Goal: Task Accomplishment & Management: Manage account settings

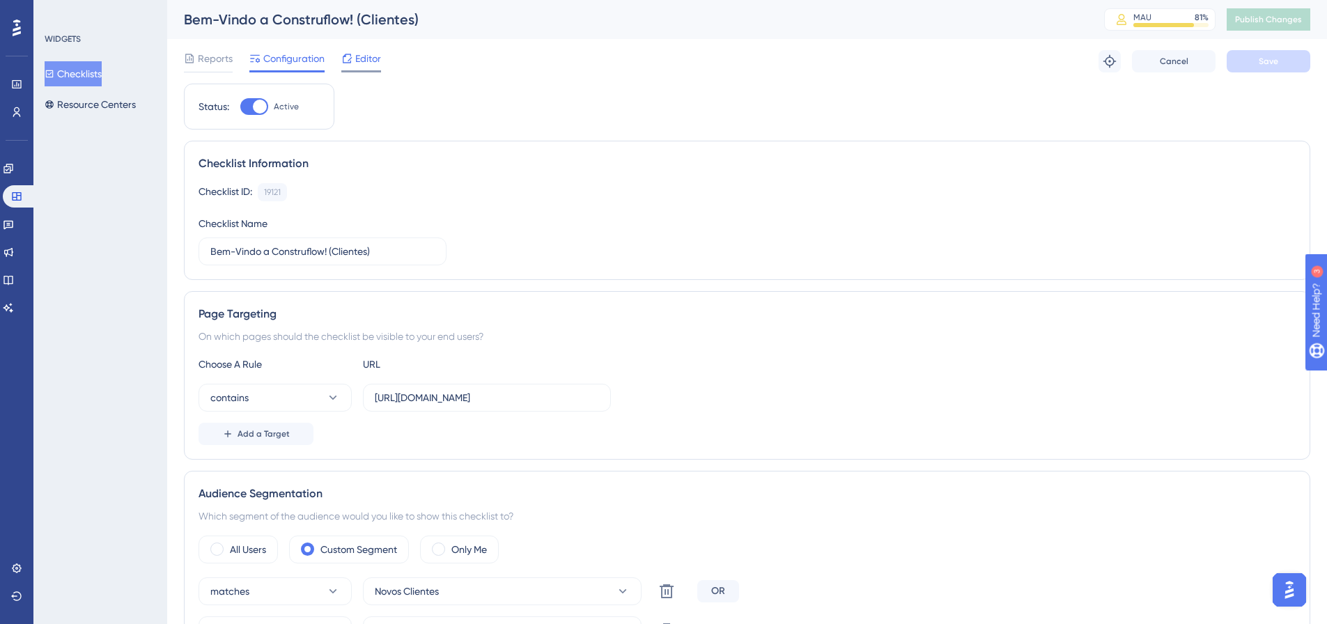
click at [381, 57] on span "Editor" at bounding box center [368, 58] width 26 height 17
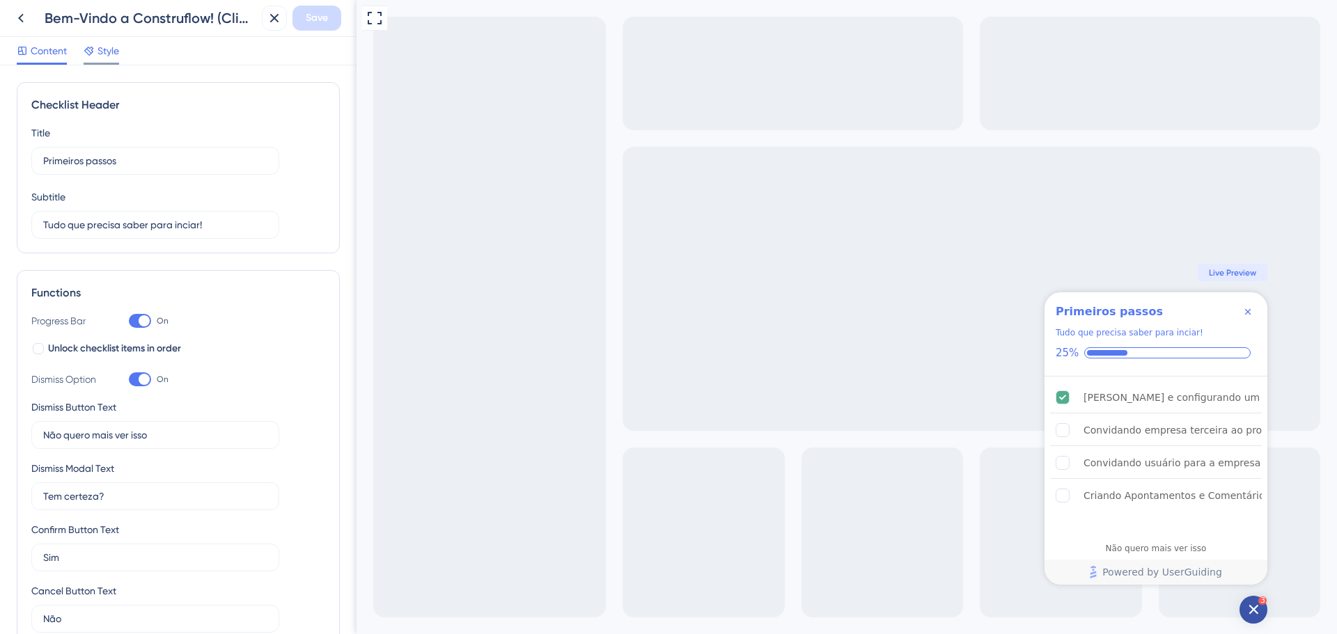
click at [107, 58] on span "Style" at bounding box center [108, 50] width 22 height 17
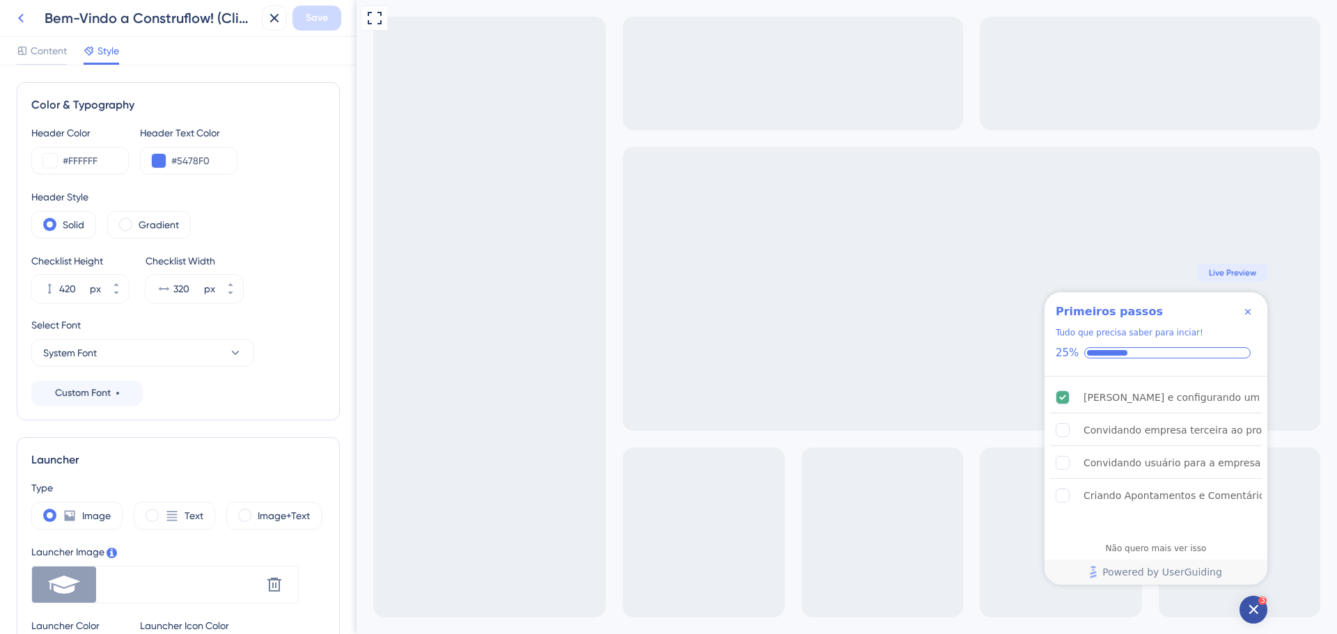
click at [24, 15] on icon at bounding box center [21, 18] width 17 height 17
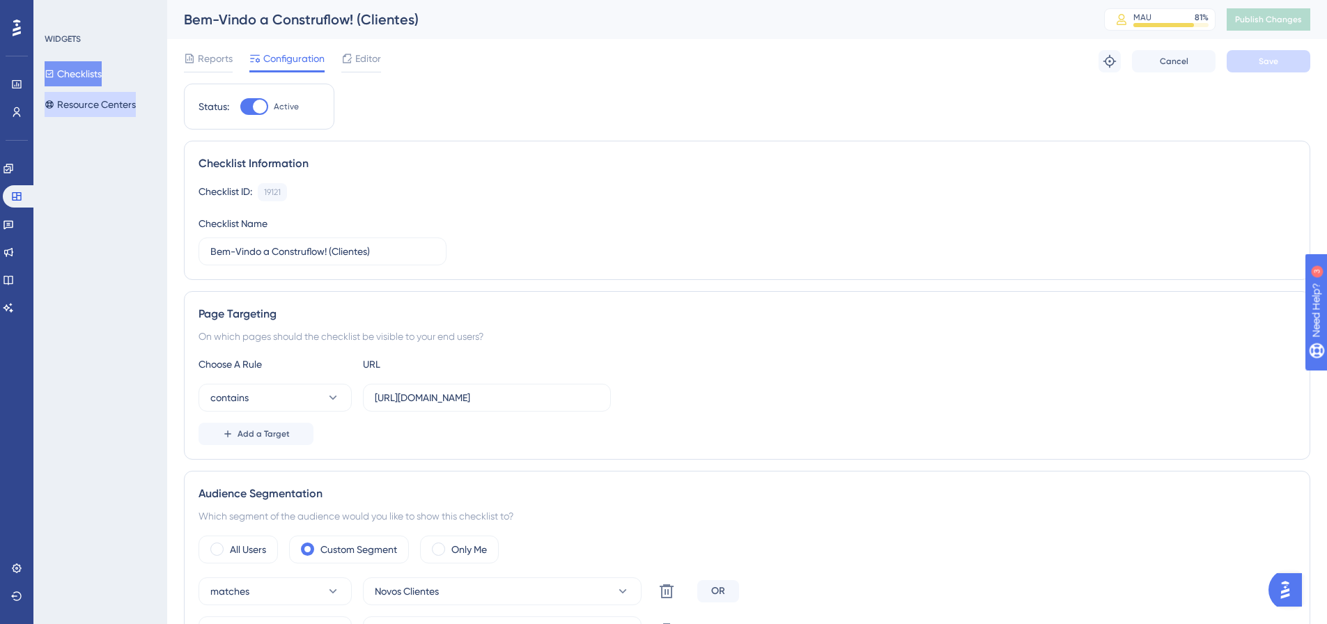
click at [87, 100] on button "Resource Centers" at bounding box center [90, 104] width 91 height 25
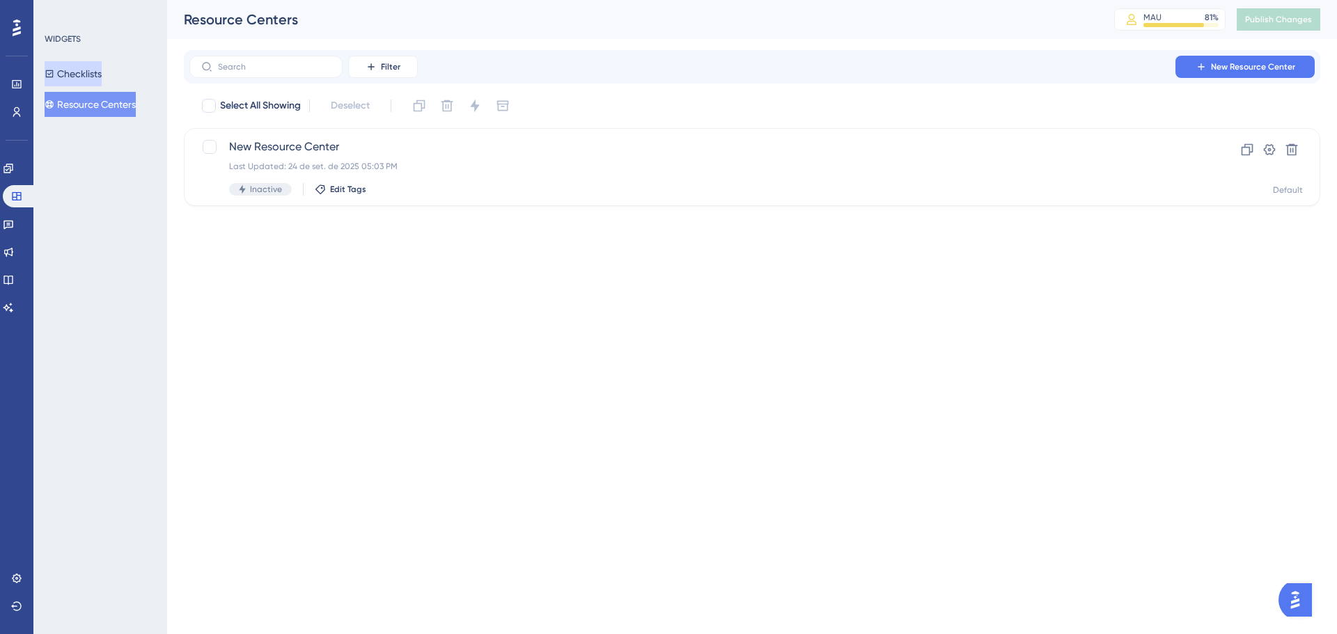
click at [89, 77] on button "Checklists" at bounding box center [73, 73] width 57 height 25
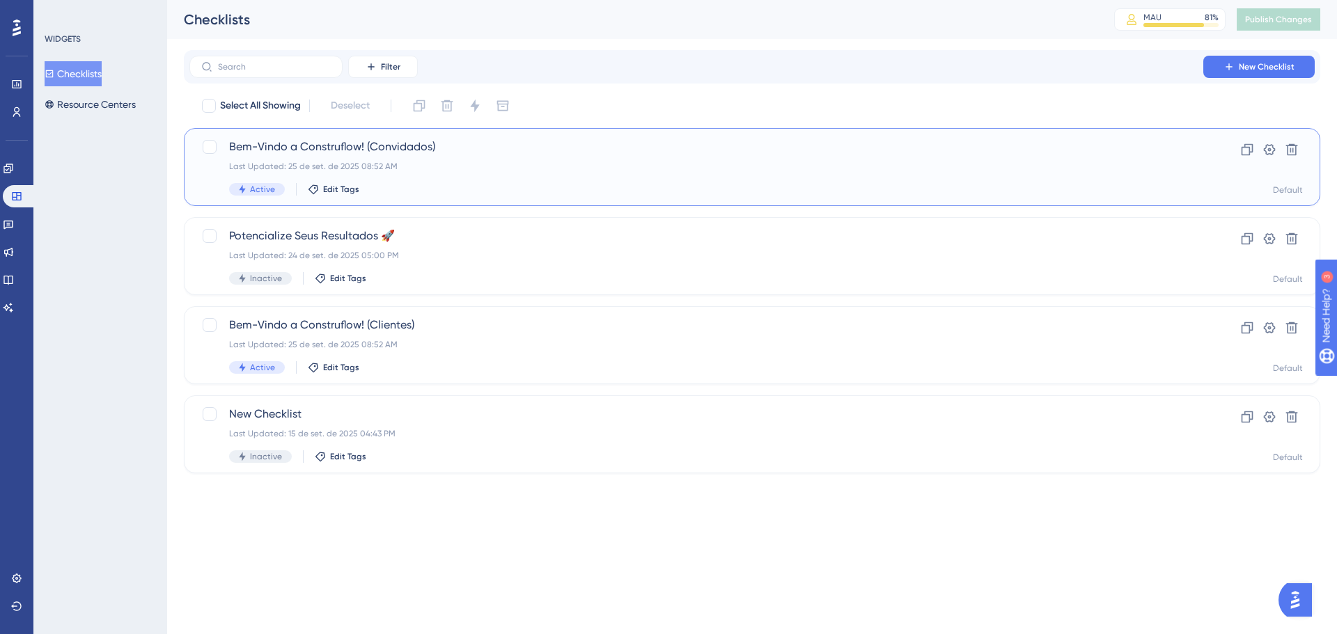
click at [454, 172] on div "Bem-Vindo a Construflow! (Convidados) Last Updated: 25 de set. de 2025 08:52 AM…" at bounding box center [696, 167] width 935 height 57
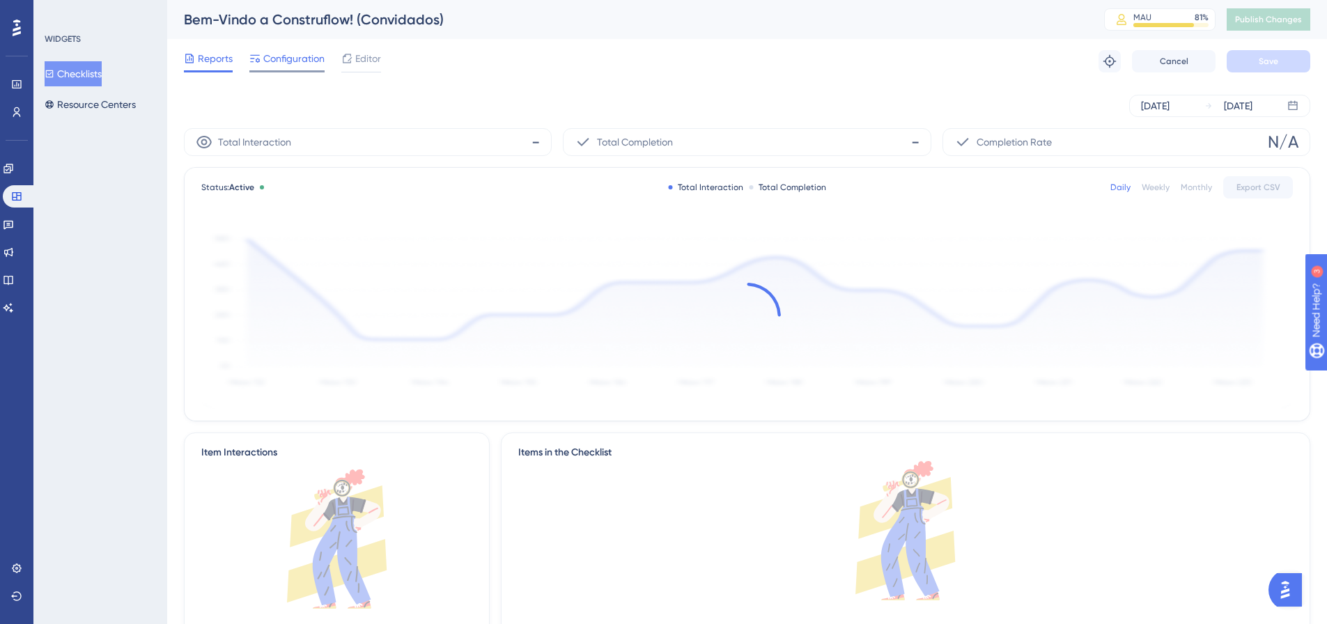
click at [282, 58] on span "Configuration" at bounding box center [293, 58] width 61 height 17
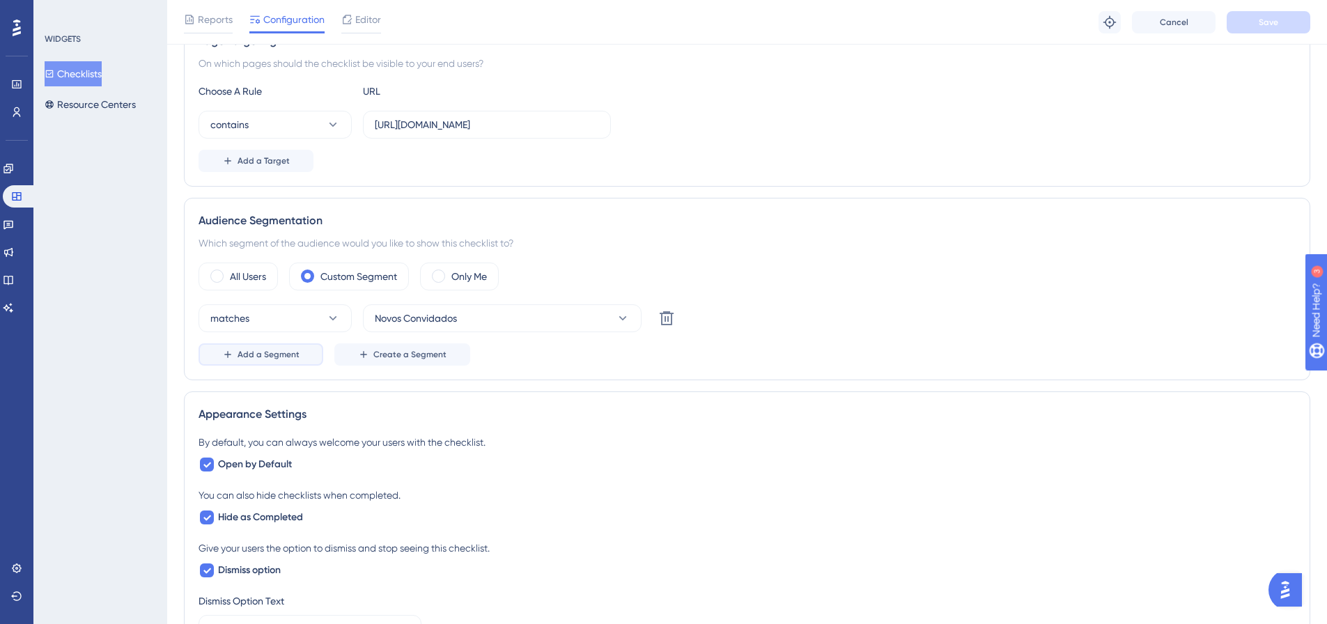
click at [258, 352] on span "Add a Segment" at bounding box center [268, 354] width 62 height 11
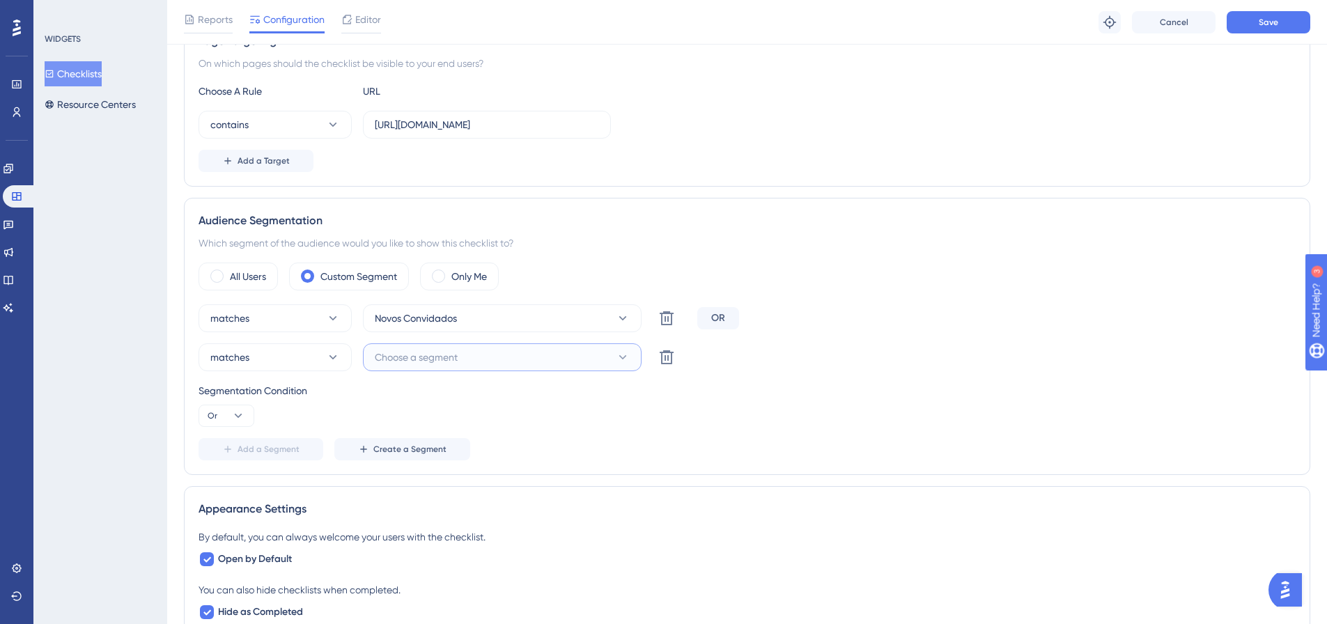
click at [419, 355] on span "Choose a segment" at bounding box center [416, 357] width 83 height 17
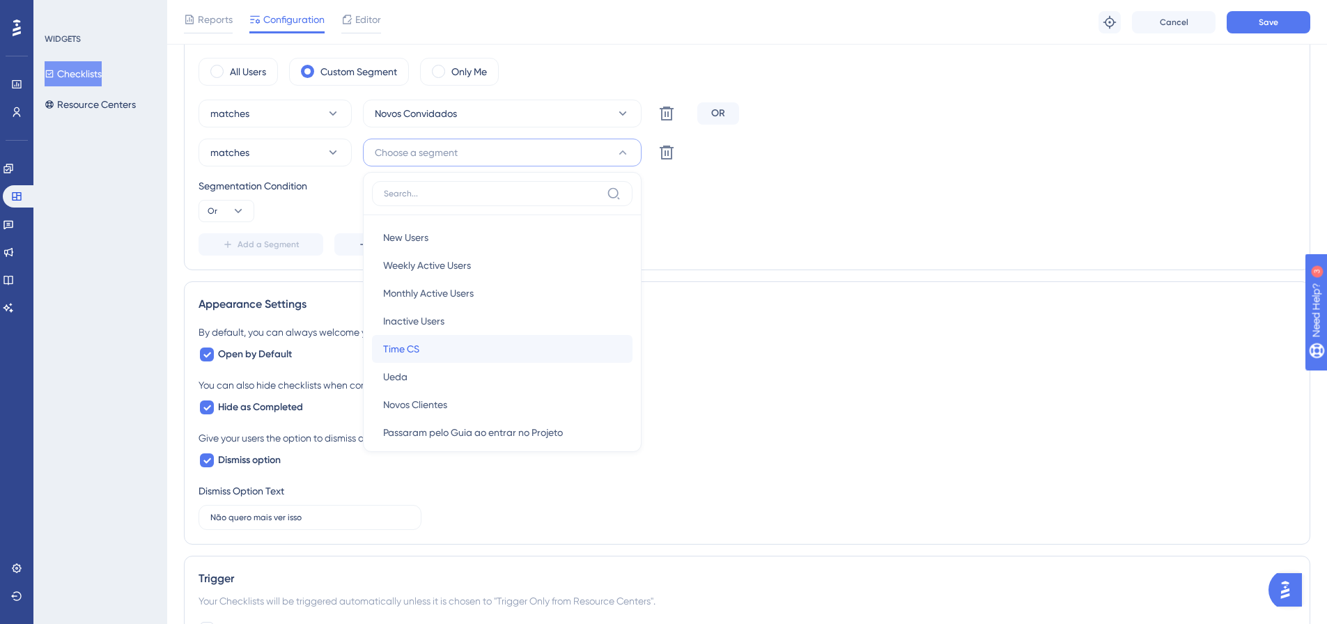
click at [451, 349] on div "Time CS Time CS" at bounding box center [502, 349] width 238 height 28
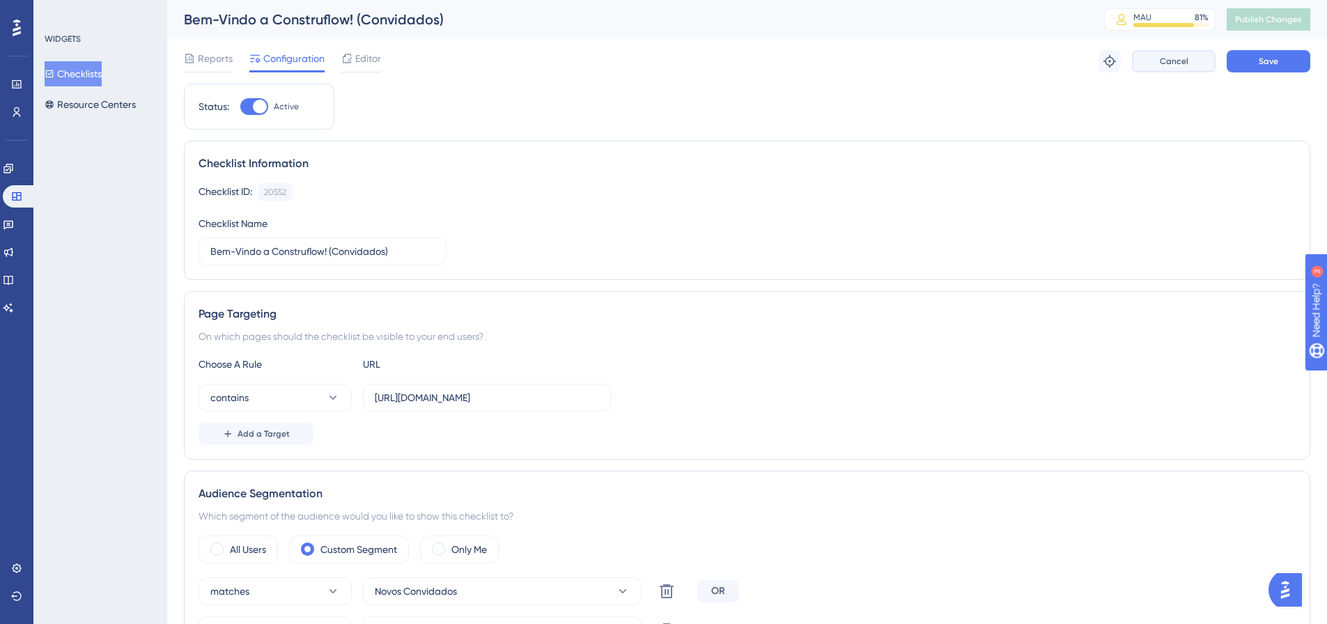
click at [1180, 61] on span "Cancel" at bounding box center [1174, 61] width 29 height 11
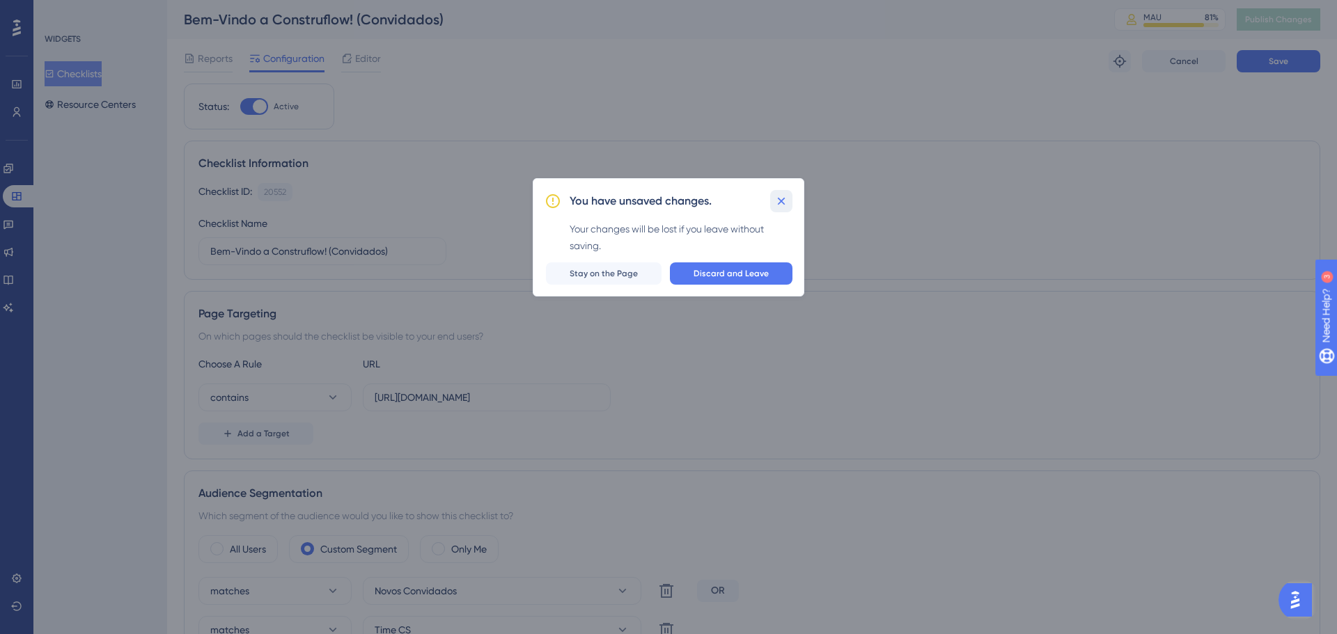
click at [786, 203] on icon at bounding box center [781, 201] width 14 height 14
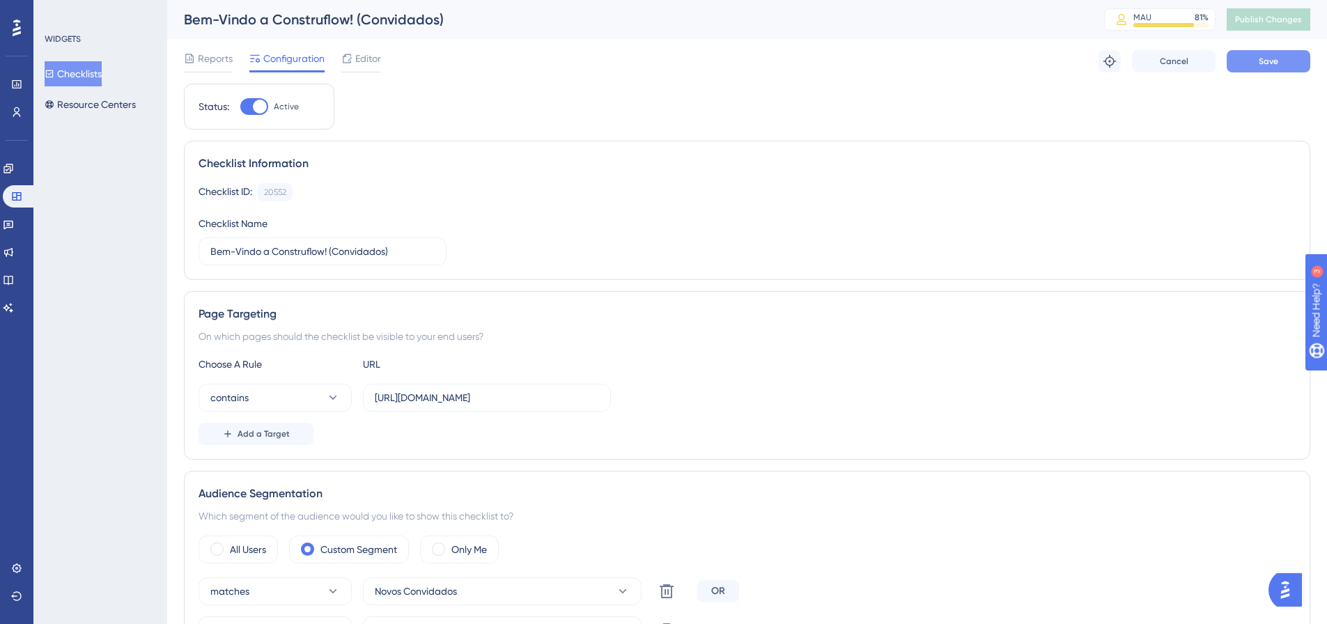
click at [1265, 61] on span "Save" at bounding box center [1267, 61] width 19 height 11
click at [1297, 18] on span "Publish Changes" at bounding box center [1268, 19] width 67 height 11
click at [93, 97] on button "Resource Centers" at bounding box center [90, 104] width 91 height 25
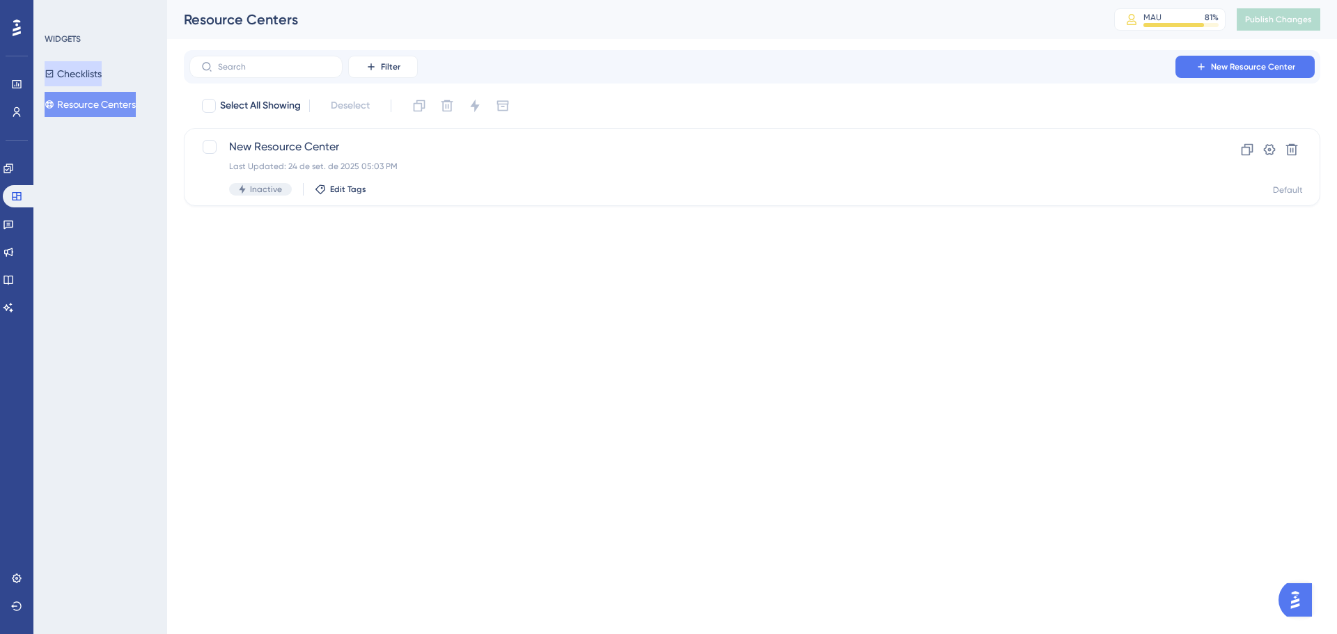
click at [99, 79] on button "Checklists" at bounding box center [73, 73] width 57 height 25
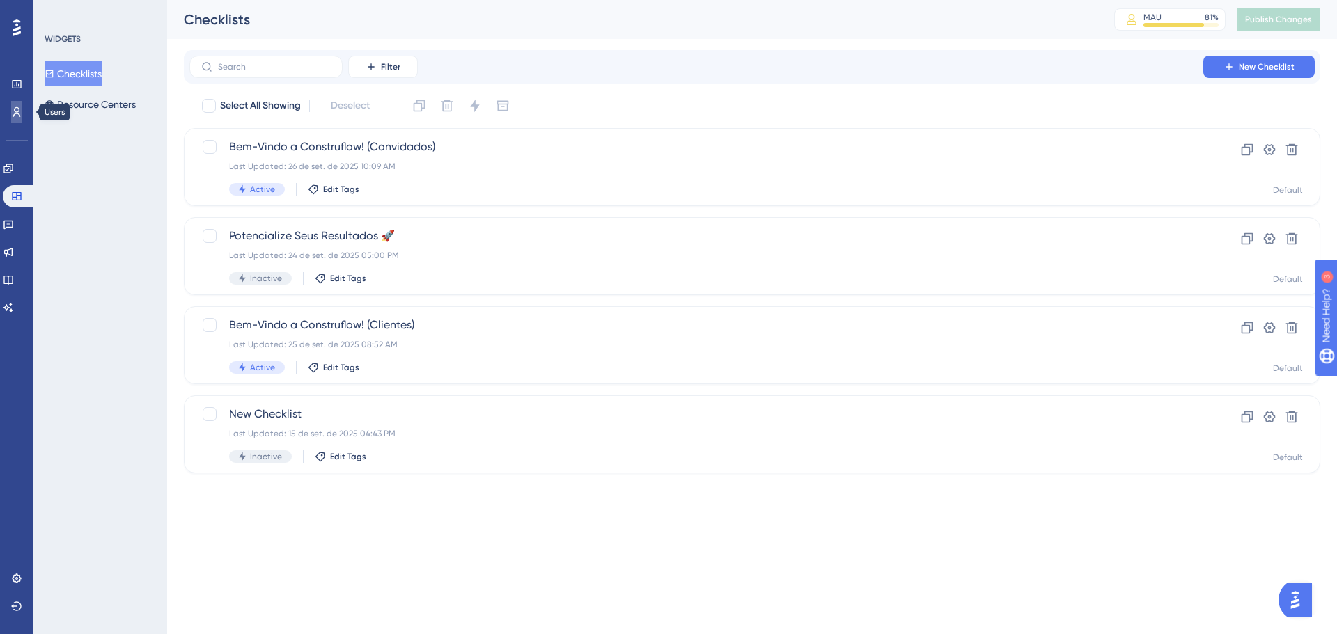
click at [21, 113] on icon at bounding box center [16, 112] width 11 height 11
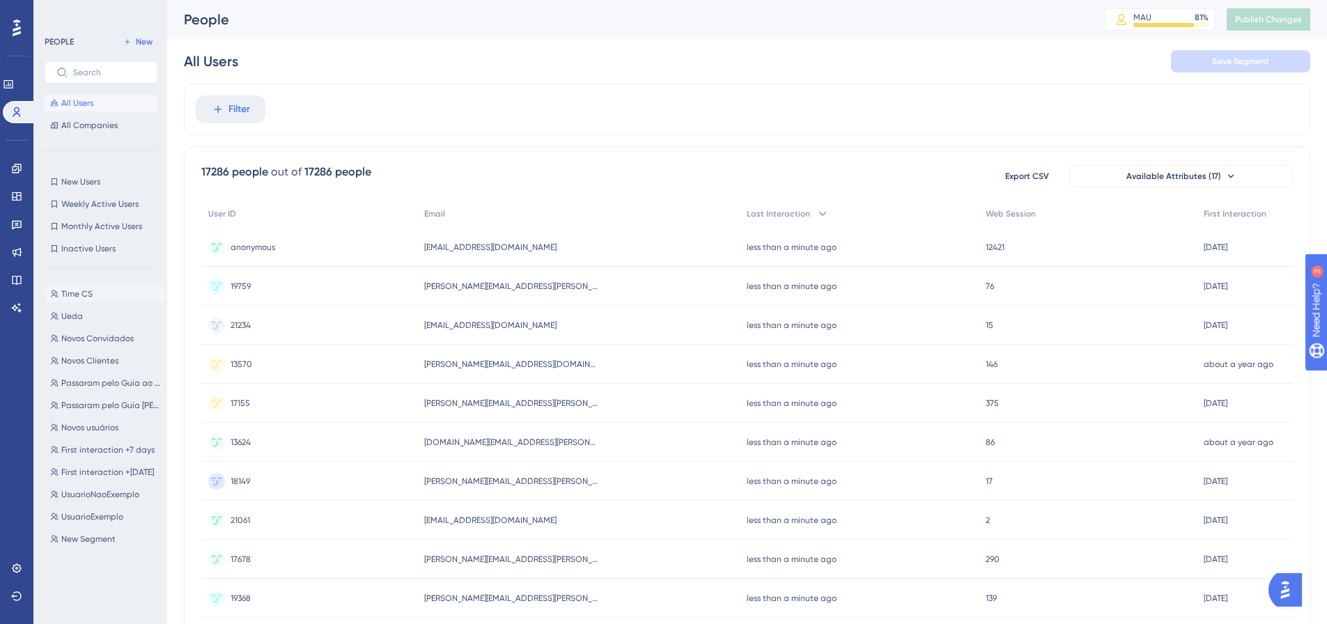
click at [97, 288] on button "Time CS Time CS" at bounding box center [105, 294] width 121 height 17
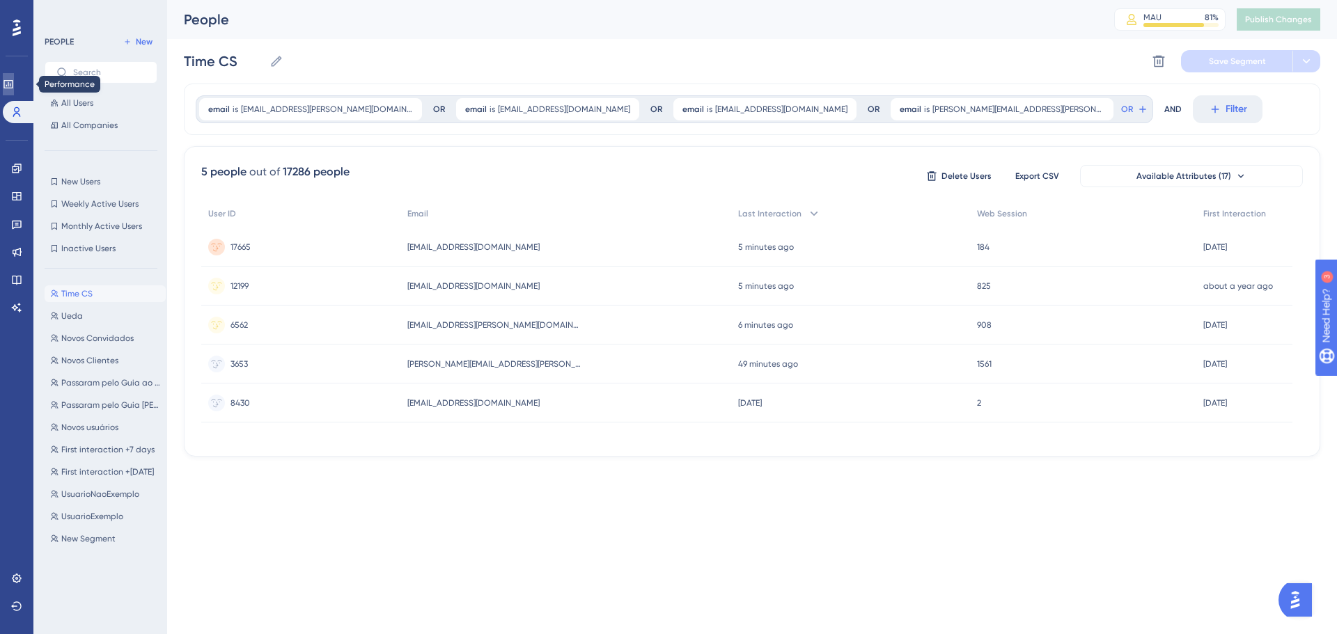
click at [13, 86] on icon at bounding box center [7, 84] width 9 height 8
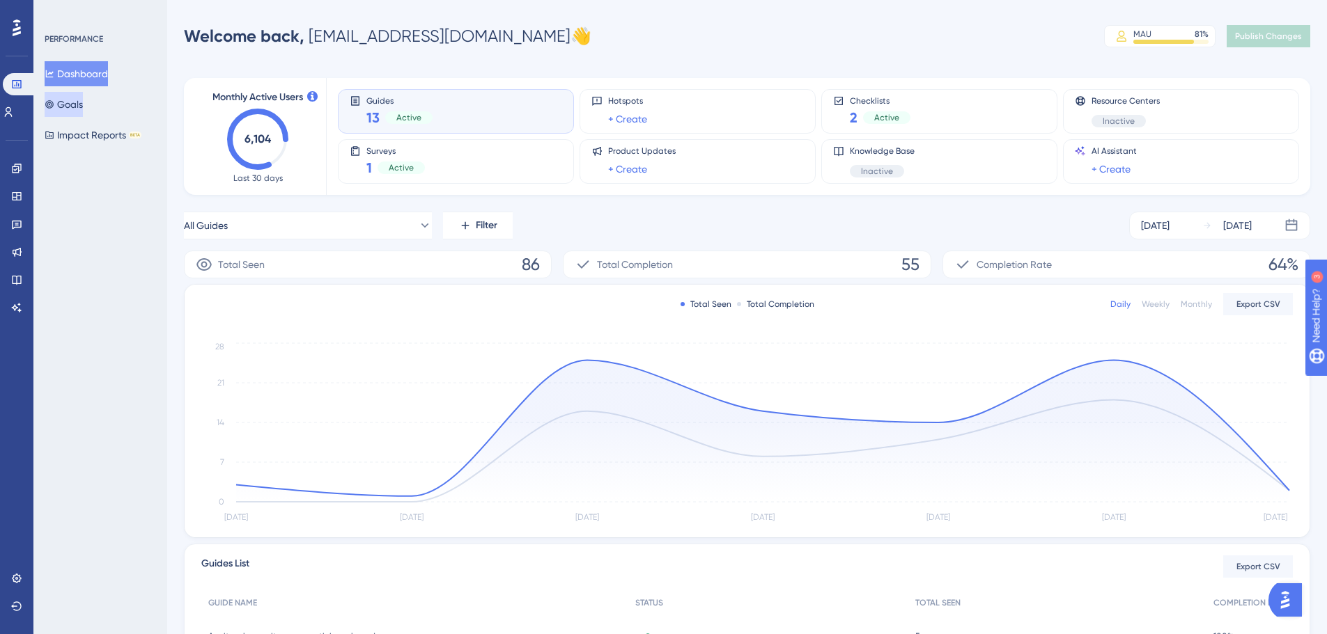
click at [67, 100] on button "Goals" at bounding box center [64, 104] width 38 height 25
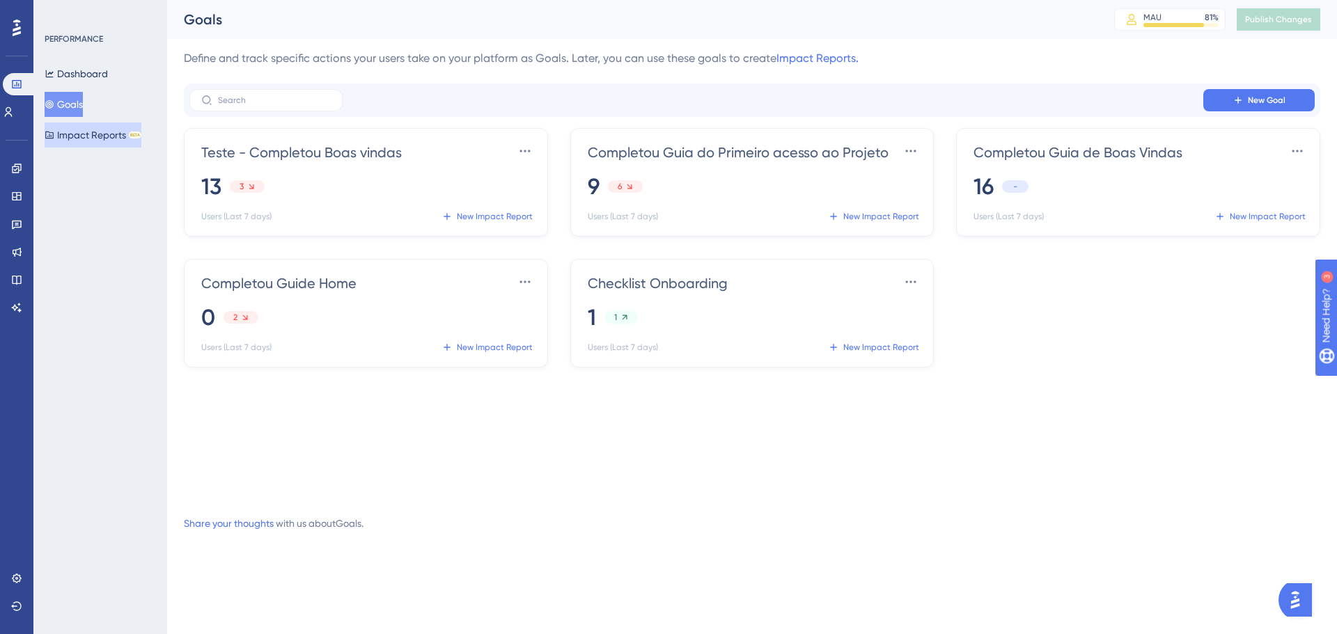
click at [78, 139] on button "Impact Reports BETA" at bounding box center [93, 135] width 97 height 25
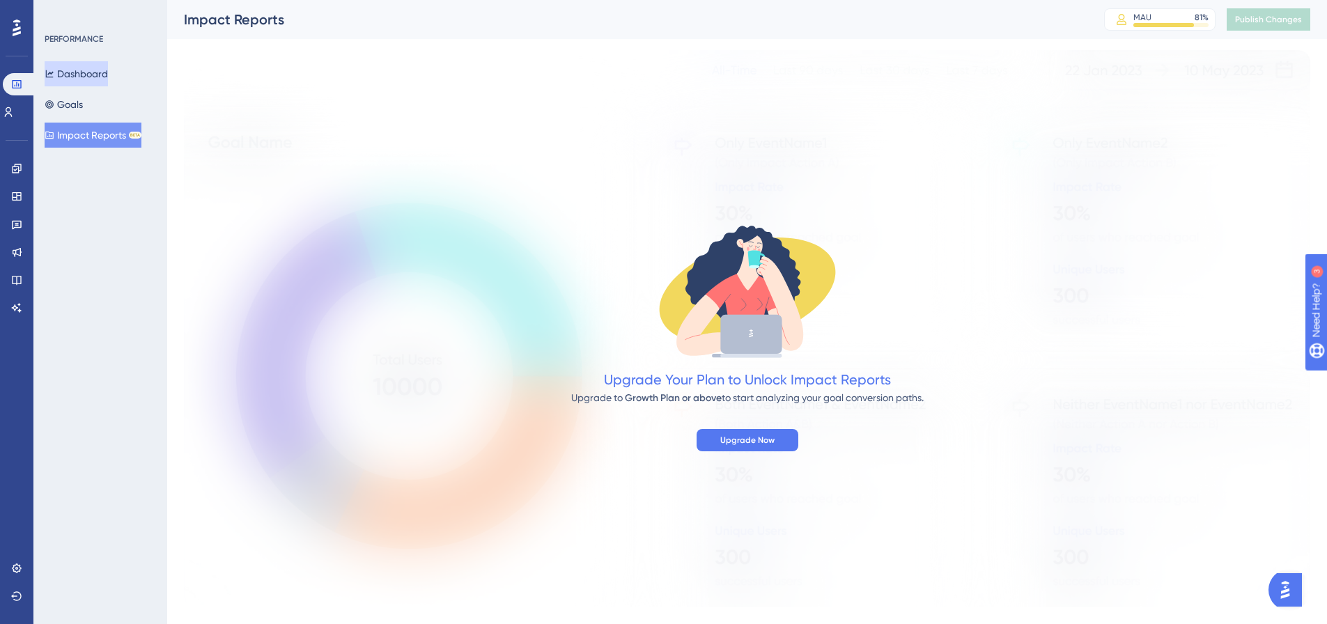
click at [84, 64] on button "Dashboard" at bounding box center [76, 73] width 63 height 25
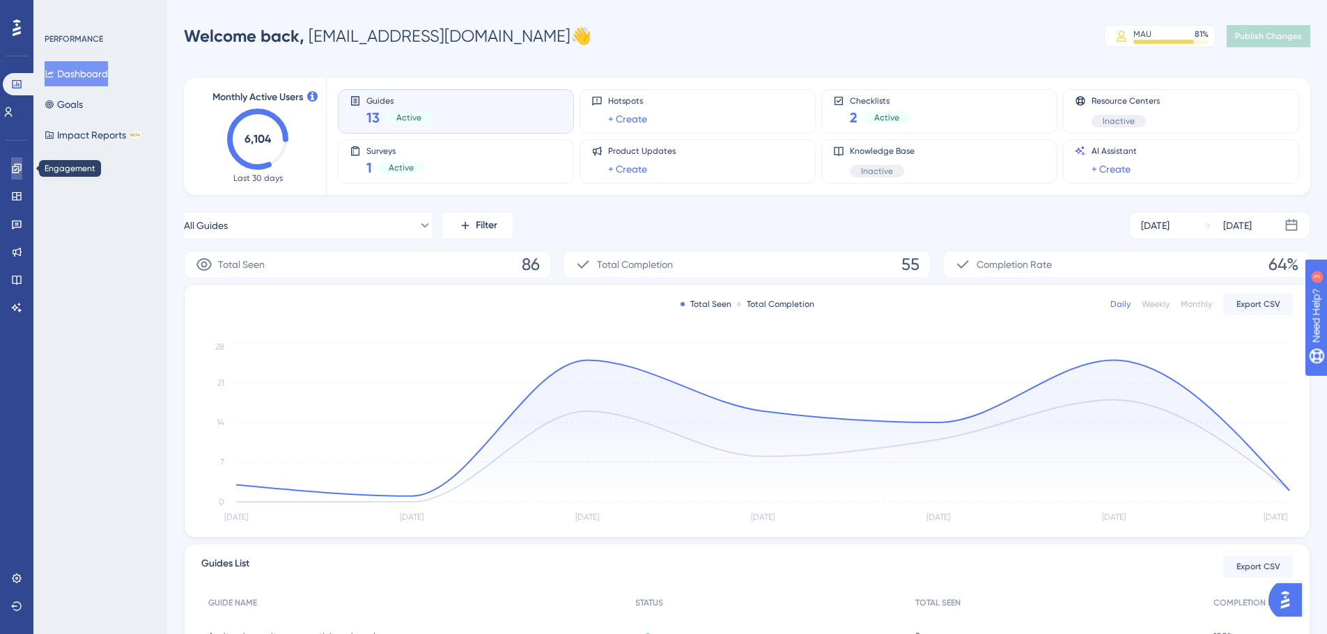
click at [11, 171] on link at bounding box center [16, 168] width 11 height 22
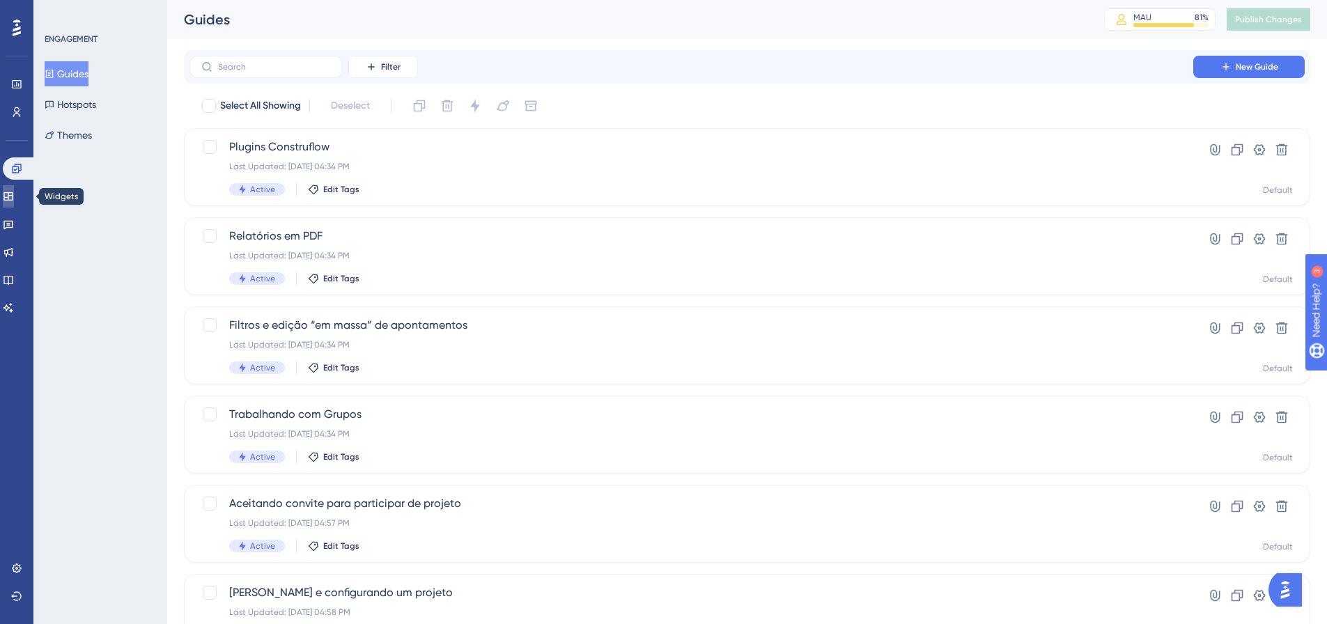
click at [14, 205] on link at bounding box center [8, 196] width 11 height 22
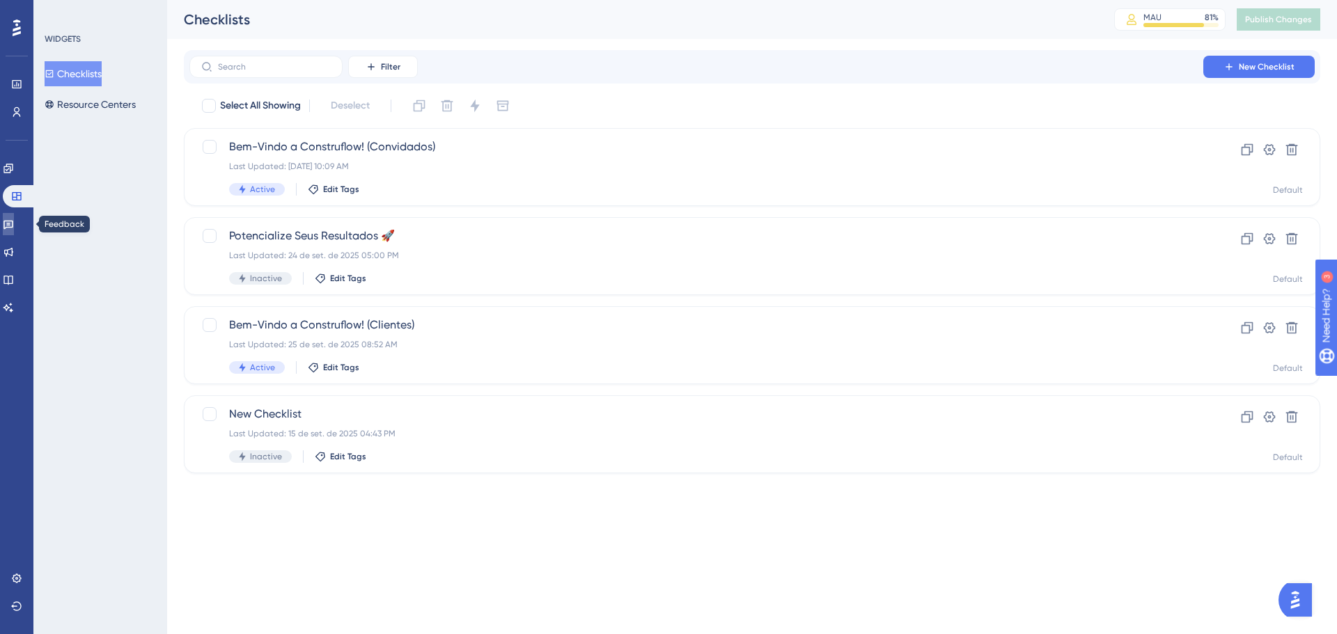
click at [14, 224] on icon at bounding box center [8, 224] width 11 height 11
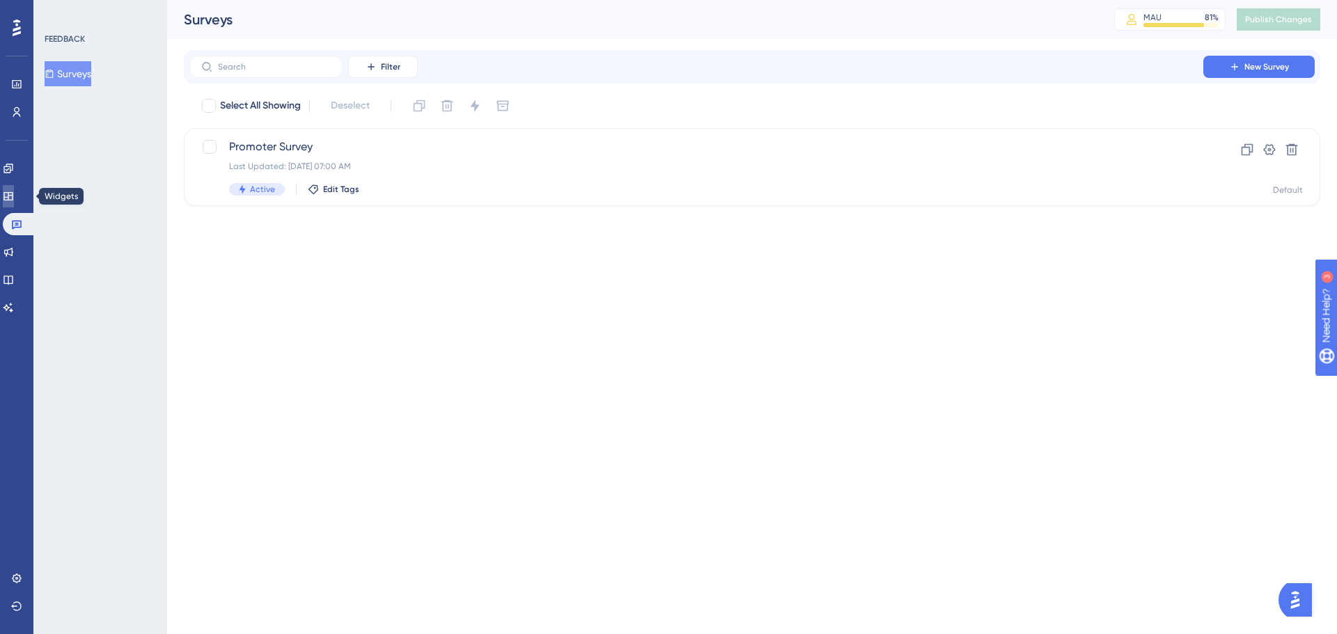
click at [13, 197] on icon at bounding box center [7, 196] width 9 height 8
